Goal: Task Accomplishment & Management: Manage account settings

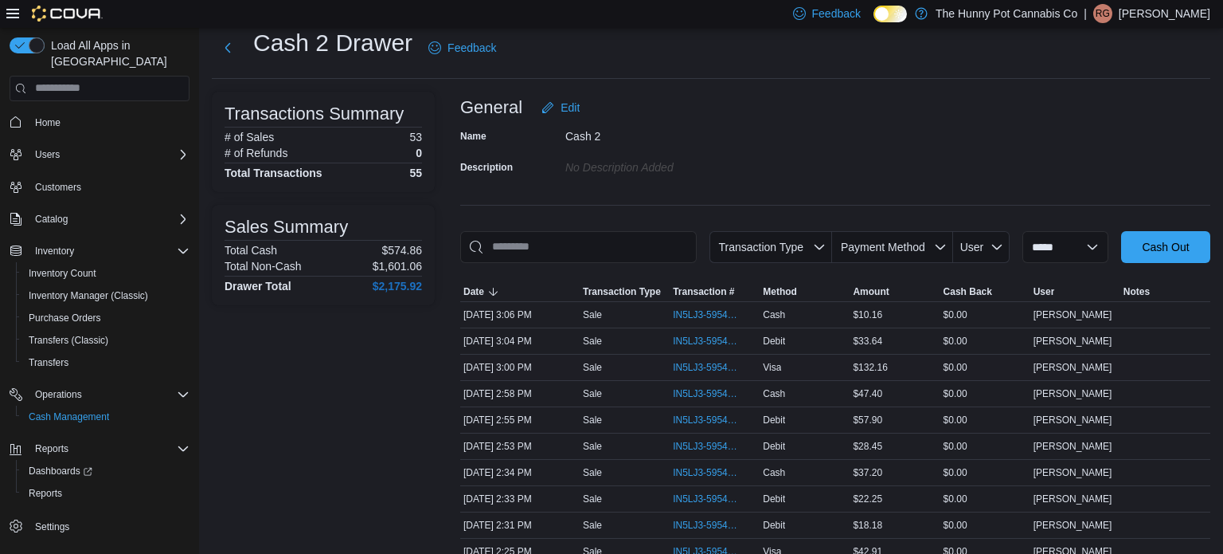
scroll to position [43, 0]
click at [693, 443] on span "IN5LJ3-5954381" at bounding box center [707, 445] width 68 height 13
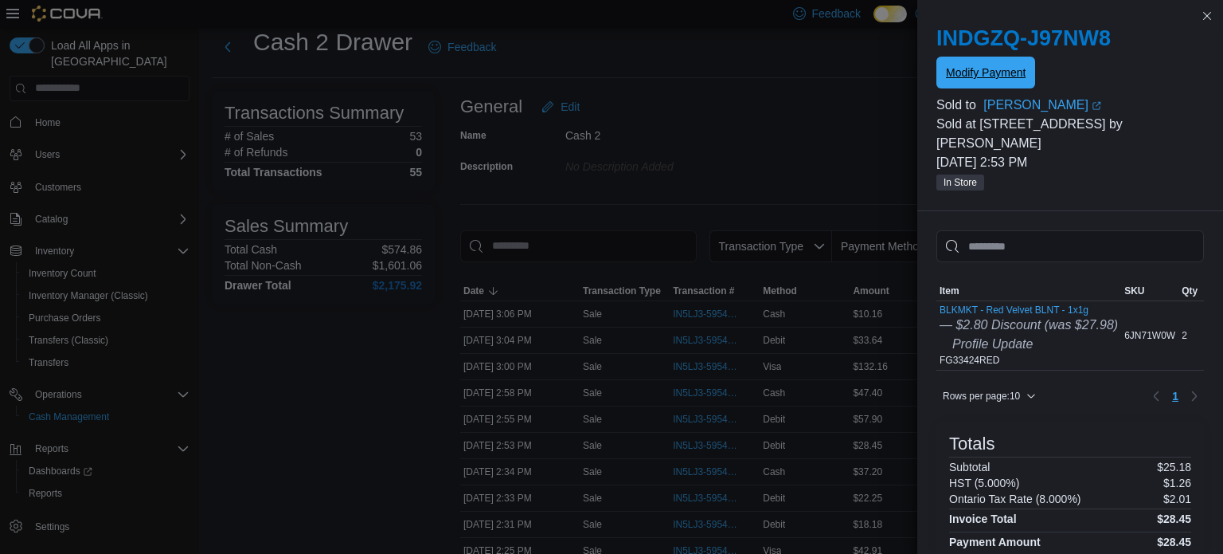
click at [1011, 78] on span "Modify Payment" at bounding box center [986, 73] width 80 height 16
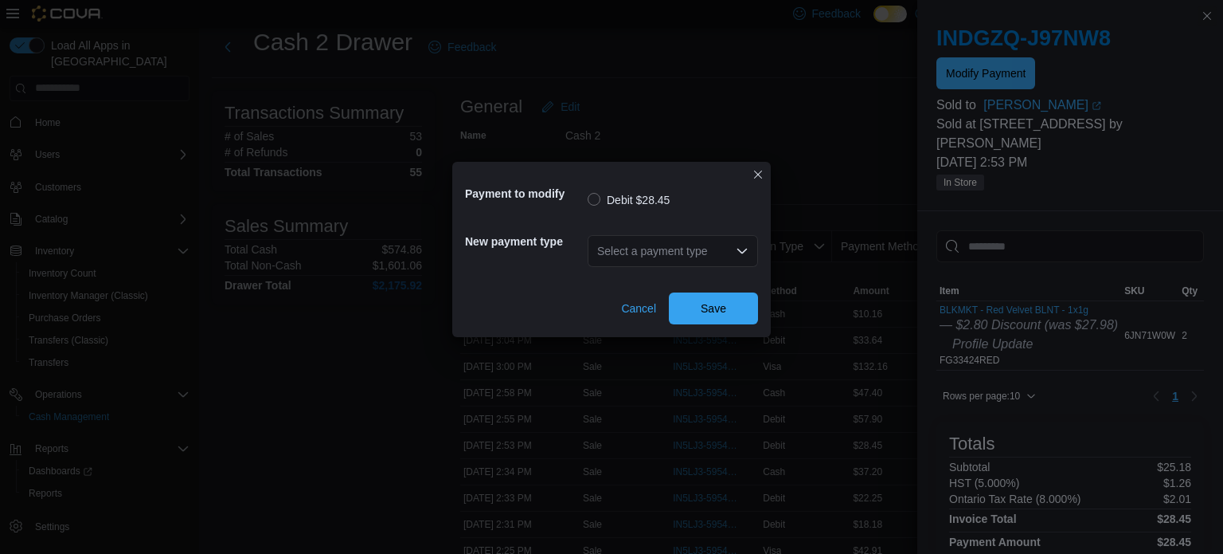
click at [621, 247] on div "Select a payment type" at bounding box center [673, 251] width 170 height 32
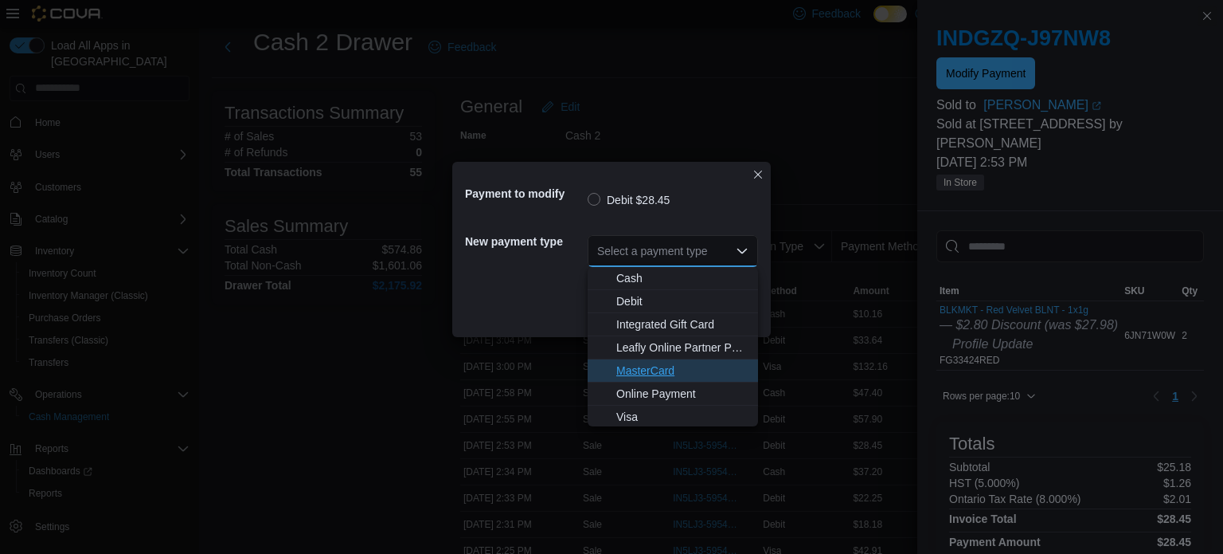
click at [636, 371] on span "MasterCard" at bounding box center [682, 370] width 132 height 16
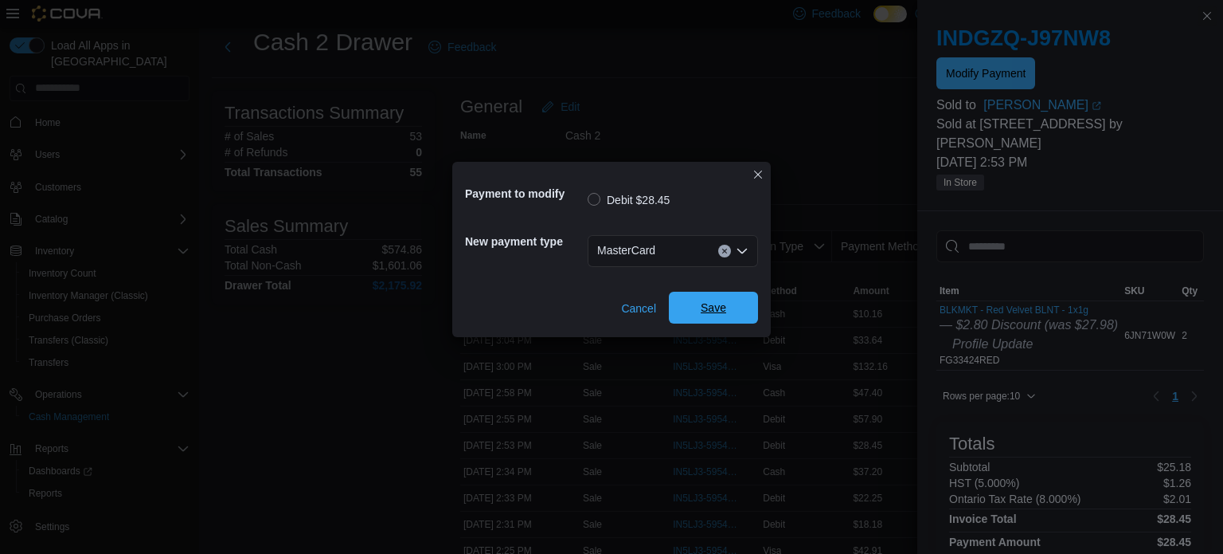
click at [698, 314] on span "Save" at bounding box center [714, 307] width 70 height 32
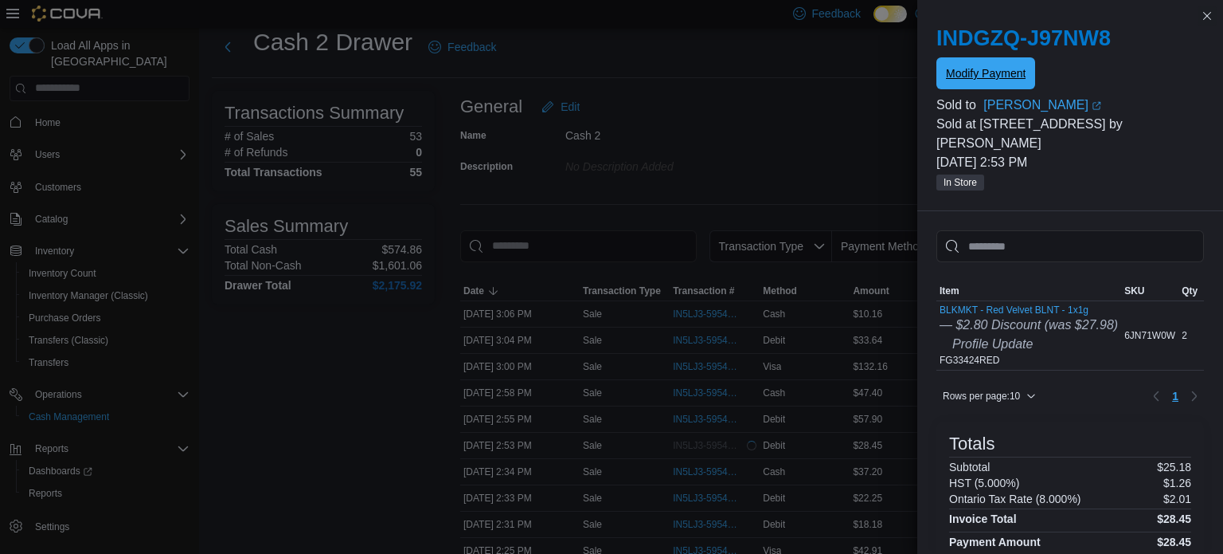
scroll to position [0, 0]
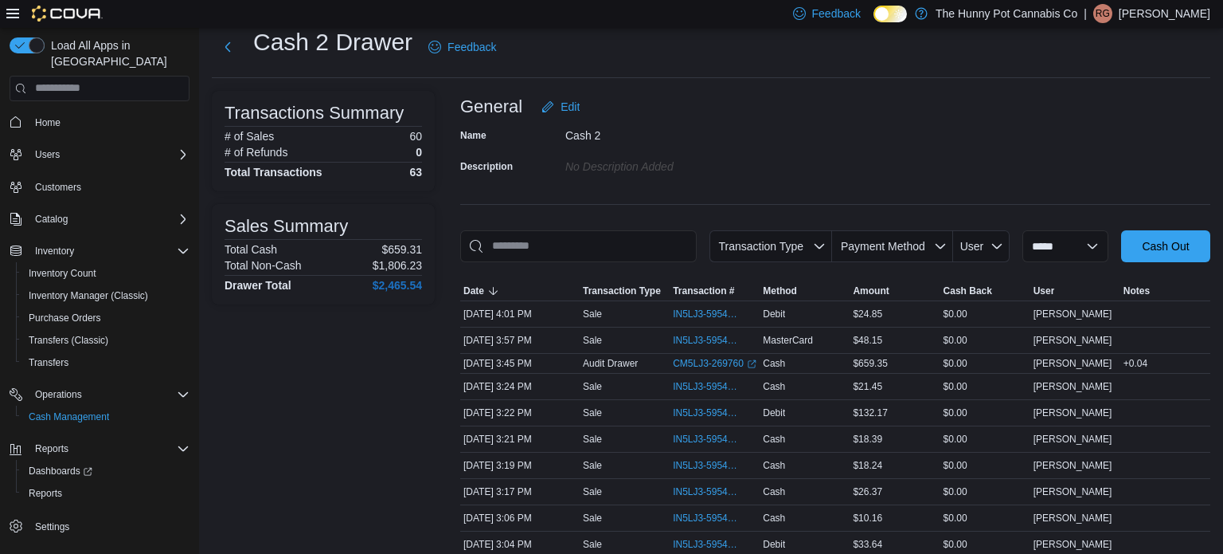
click at [812, 91] on div "General Edit" at bounding box center [835, 107] width 750 height 32
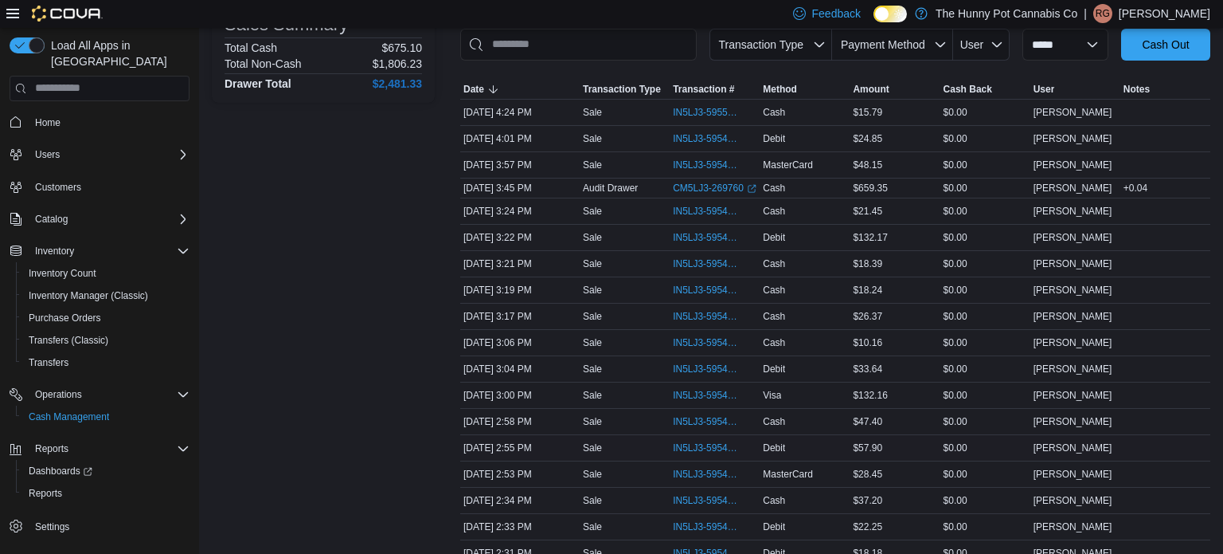
scroll to position [251, 0]
